Goal: Navigation & Orientation: Find specific page/section

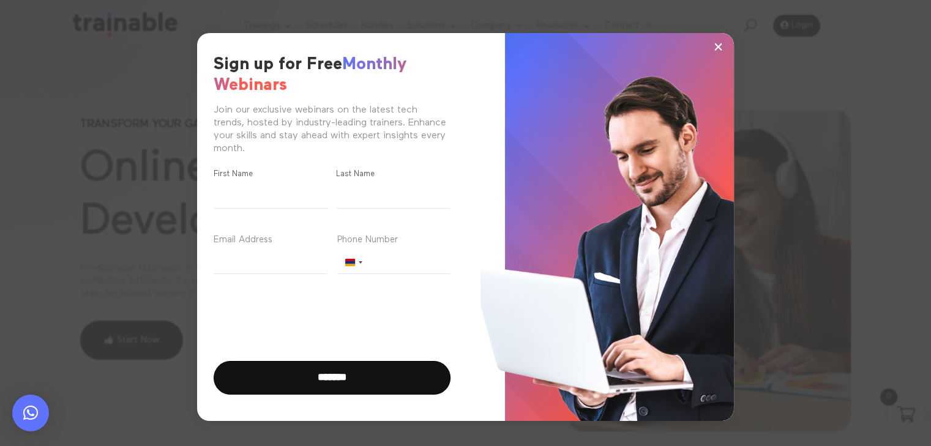
click at [12, 39] on div "× Sign up for Free Monthly Webinars Join our exclusive webinars on the latest t…" at bounding box center [465, 227] width 931 height 454
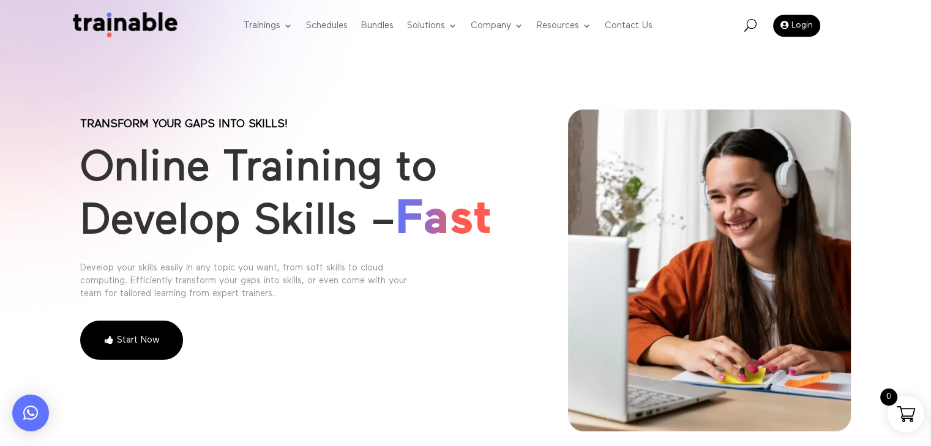
click at [138, 20] on img at bounding box center [122, 25] width 114 height 27
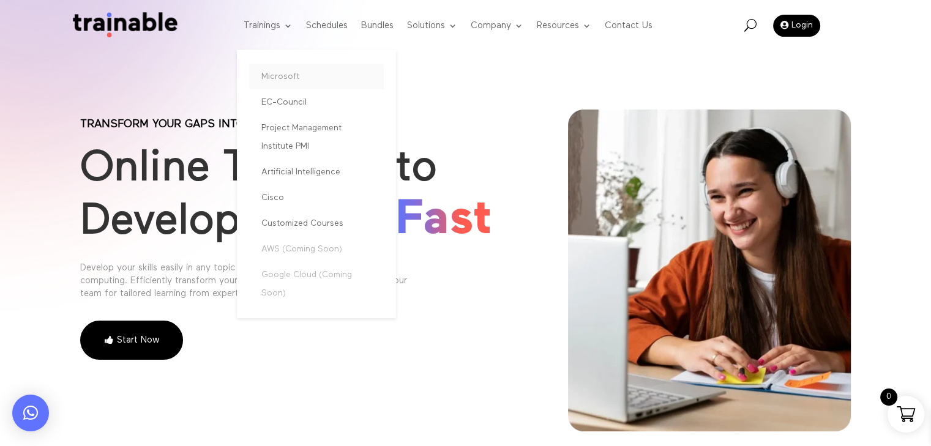
click at [274, 75] on link "Microsoft" at bounding box center [316, 77] width 135 height 26
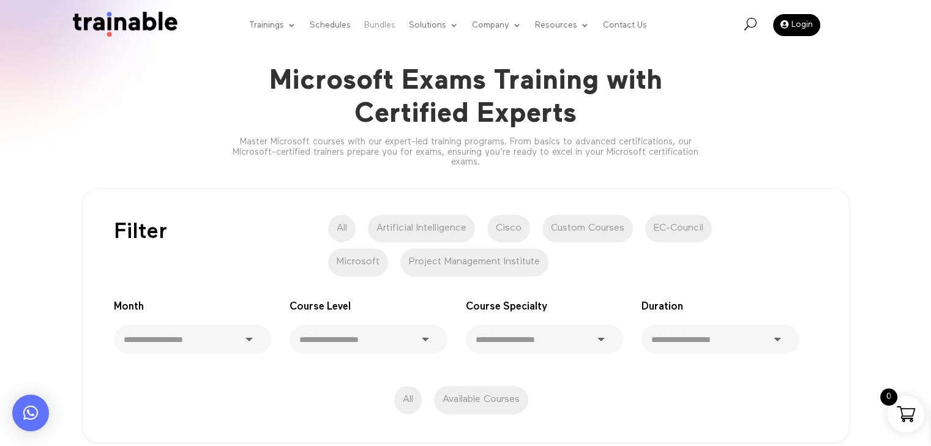
click at [378, 21] on link "Bundles" at bounding box center [379, 25] width 31 height 47
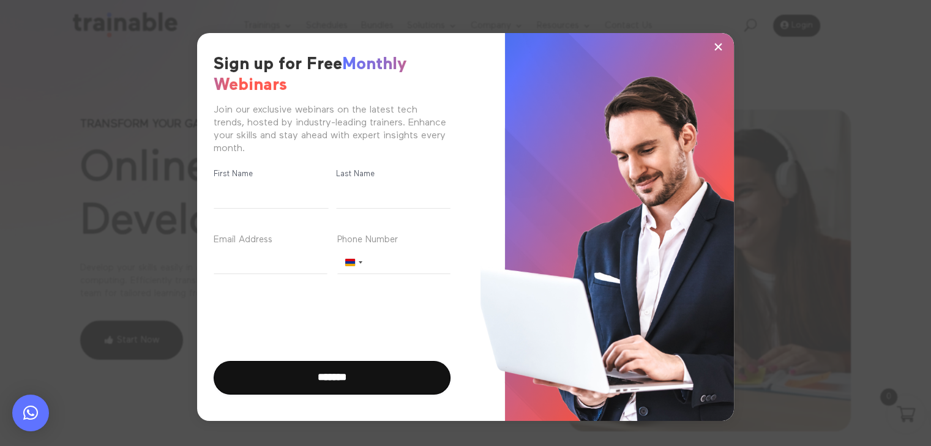
click at [718, 46] on span "×" at bounding box center [718, 46] width 10 height 18
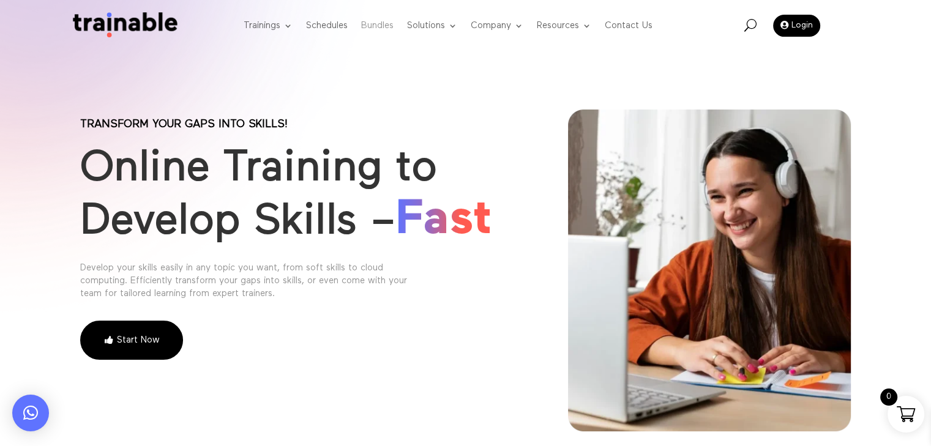
click at [373, 25] on link "Bundles" at bounding box center [377, 26] width 32 height 48
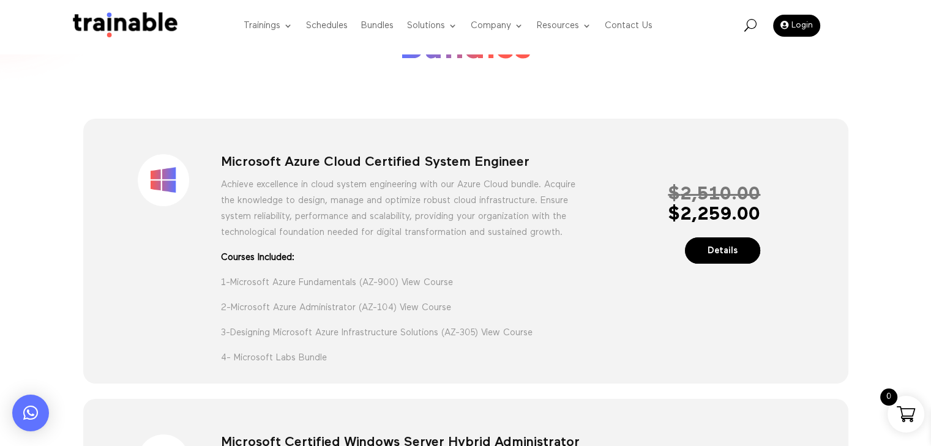
scroll to position [61, 0]
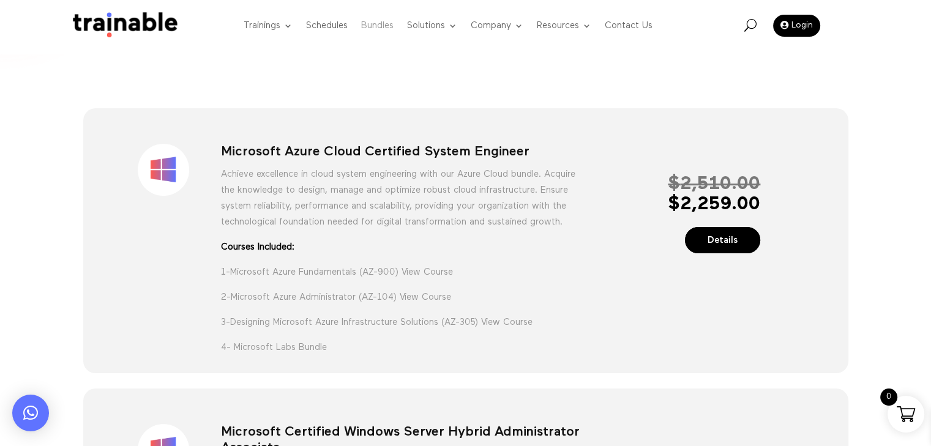
click at [370, 26] on link "Bundles" at bounding box center [377, 26] width 32 height 48
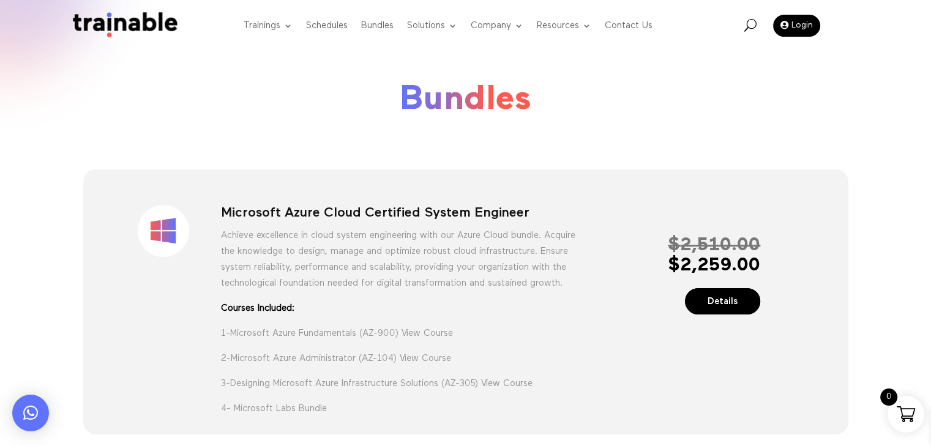
click at [118, 22] on img at bounding box center [122, 25] width 114 height 27
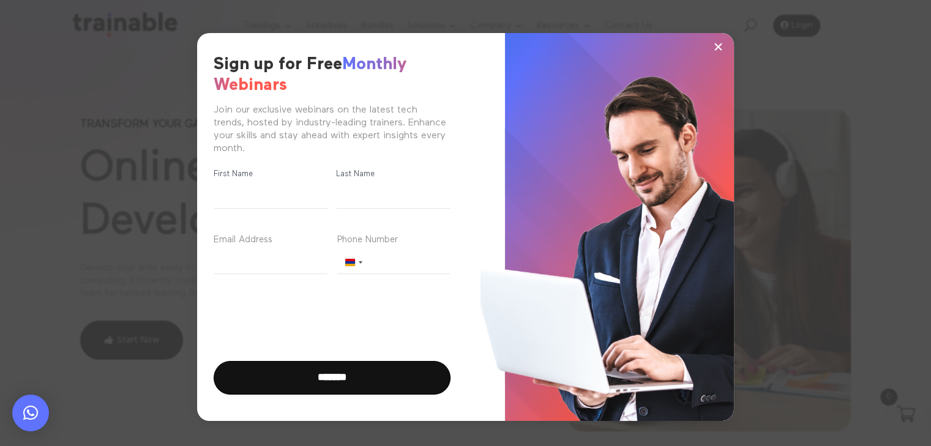
click at [718, 45] on span "×" at bounding box center [718, 46] width 10 height 18
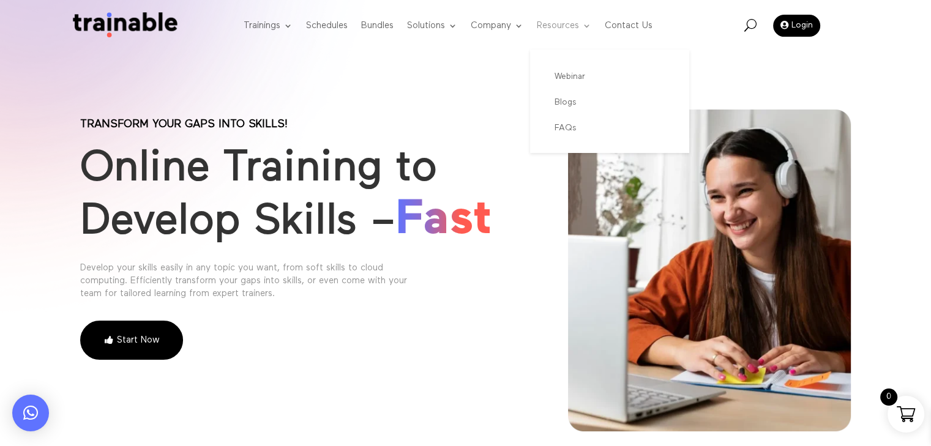
click at [564, 28] on link "Resources" at bounding box center [564, 26] width 54 height 48
click at [625, 25] on link "Contact Us" at bounding box center [629, 26] width 48 height 48
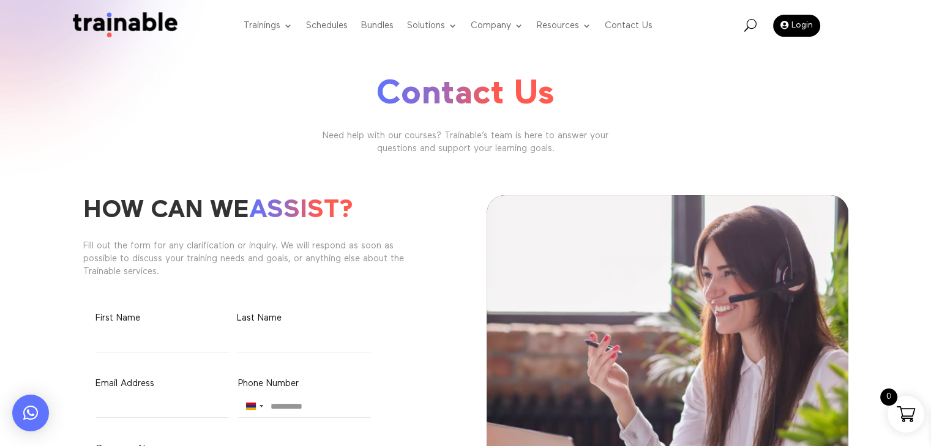
click at [121, 21] on img at bounding box center [122, 25] width 114 height 27
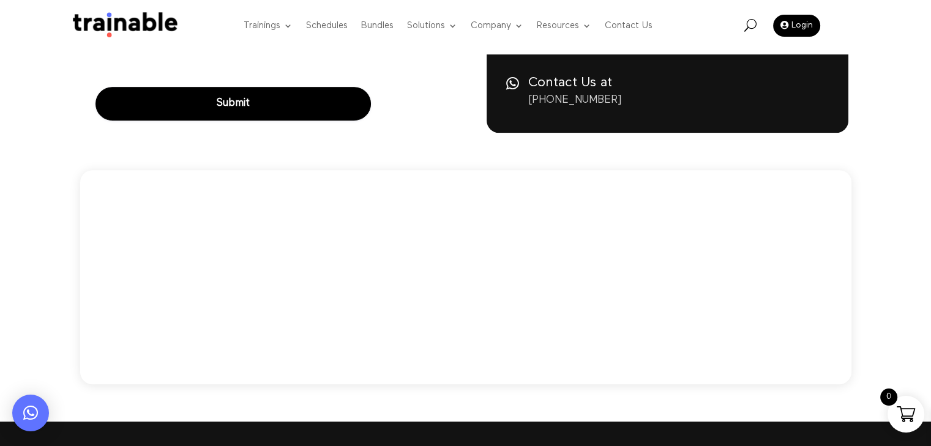
scroll to position [551, 0]
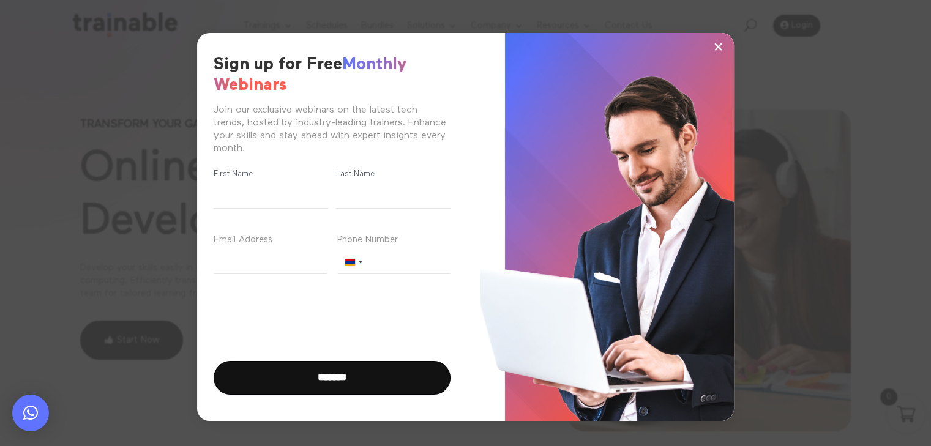
drag, startPoint x: 718, startPoint y: 47, endPoint x: 693, endPoint y: 39, distance: 26.5
click at [717, 47] on span "×" at bounding box center [718, 46] width 10 height 18
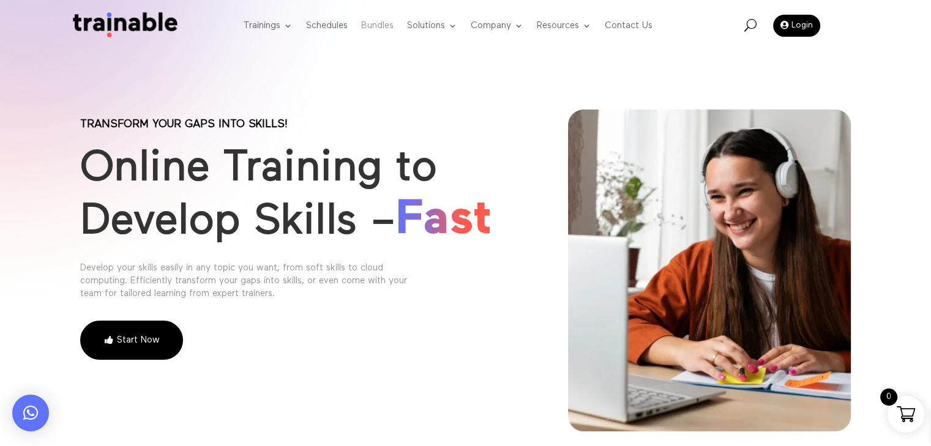
click at [378, 26] on link "Bundles" at bounding box center [377, 26] width 32 height 48
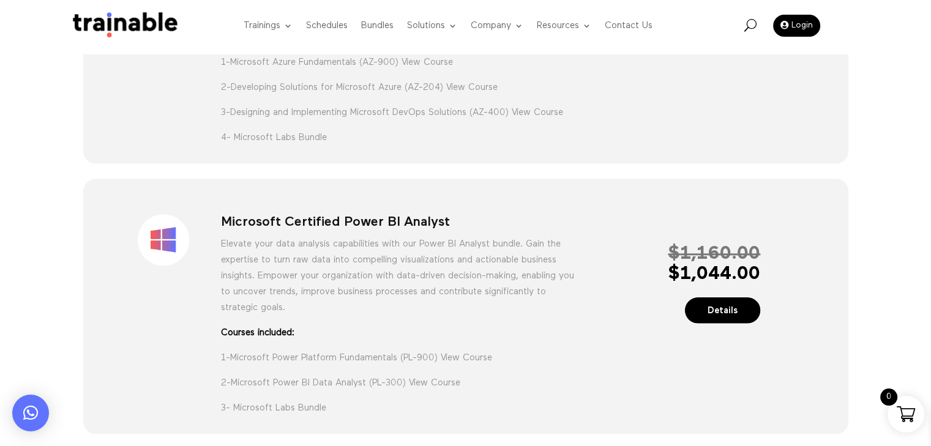
scroll to position [1285, 0]
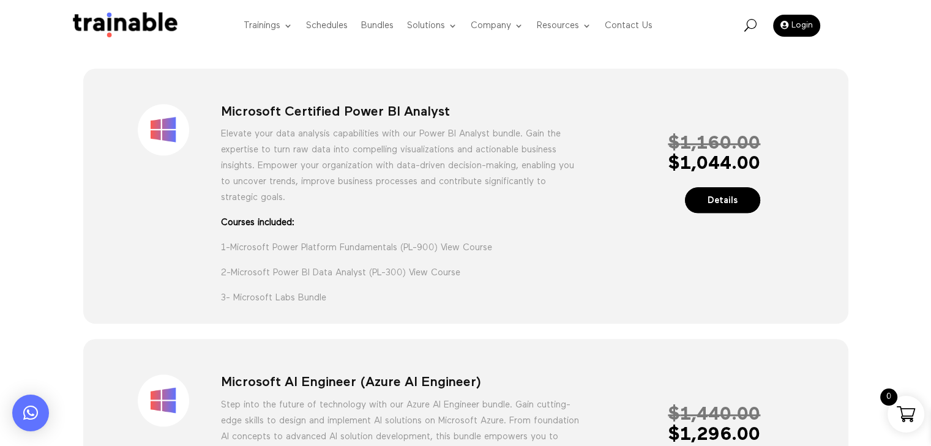
click at [92, 19] on img at bounding box center [122, 25] width 114 height 27
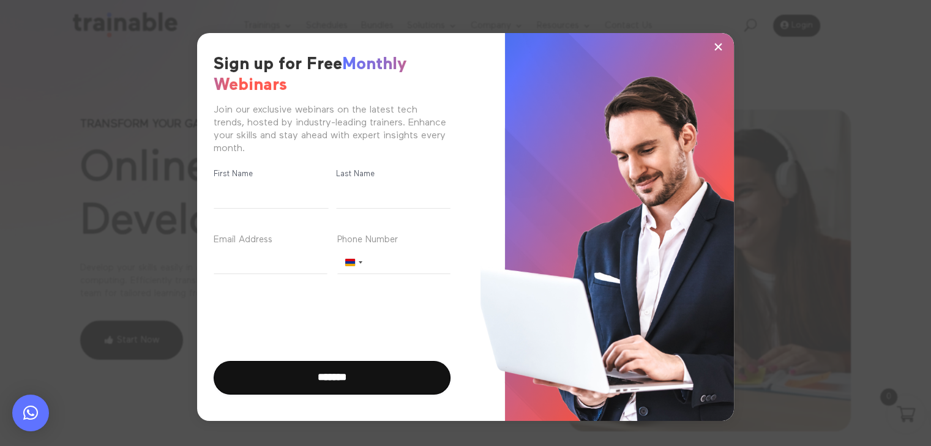
click at [718, 47] on span "×" at bounding box center [718, 46] width 10 height 18
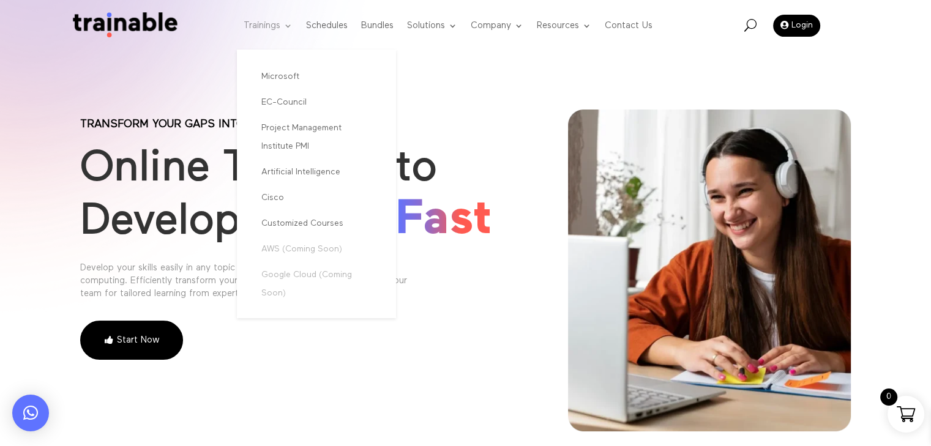
click at [265, 26] on link "Trainings" at bounding box center [268, 26] width 49 height 48
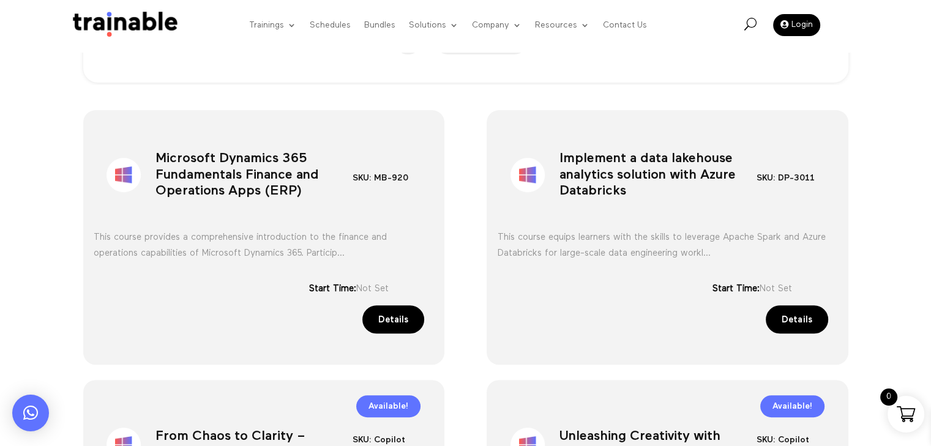
scroll to position [428, 0]
